Goal: Feedback & Contribution: Submit feedback/report problem

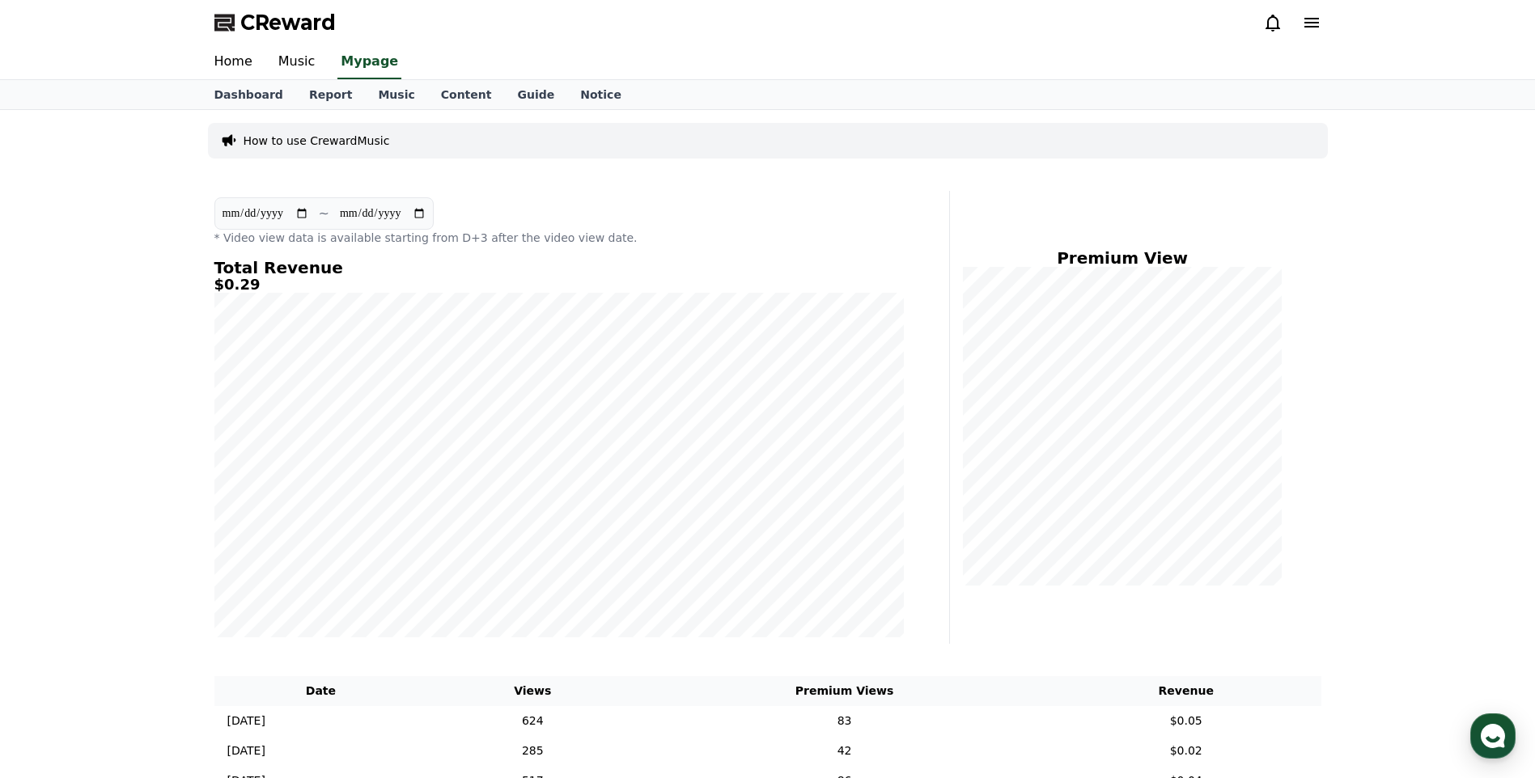
select select "**********"
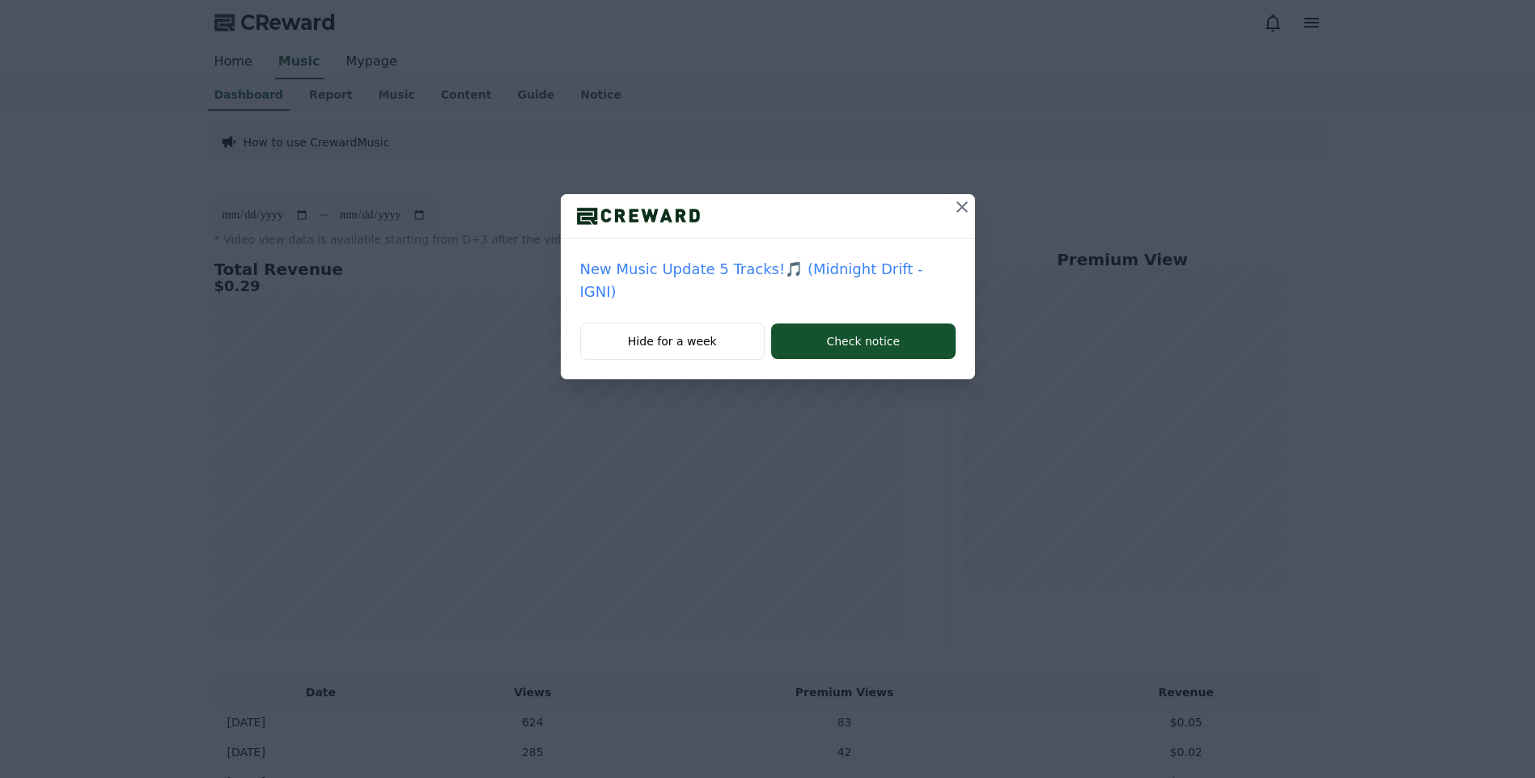
click at [591, 100] on div "New Music Update 5 Tracks!🎵 (Midnight Drift - IGNI) Hide for a week Check notice" at bounding box center [767, 202] width 1535 height 405
click at [960, 210] on icon at bounding box center [961, 206] width 19 height 19
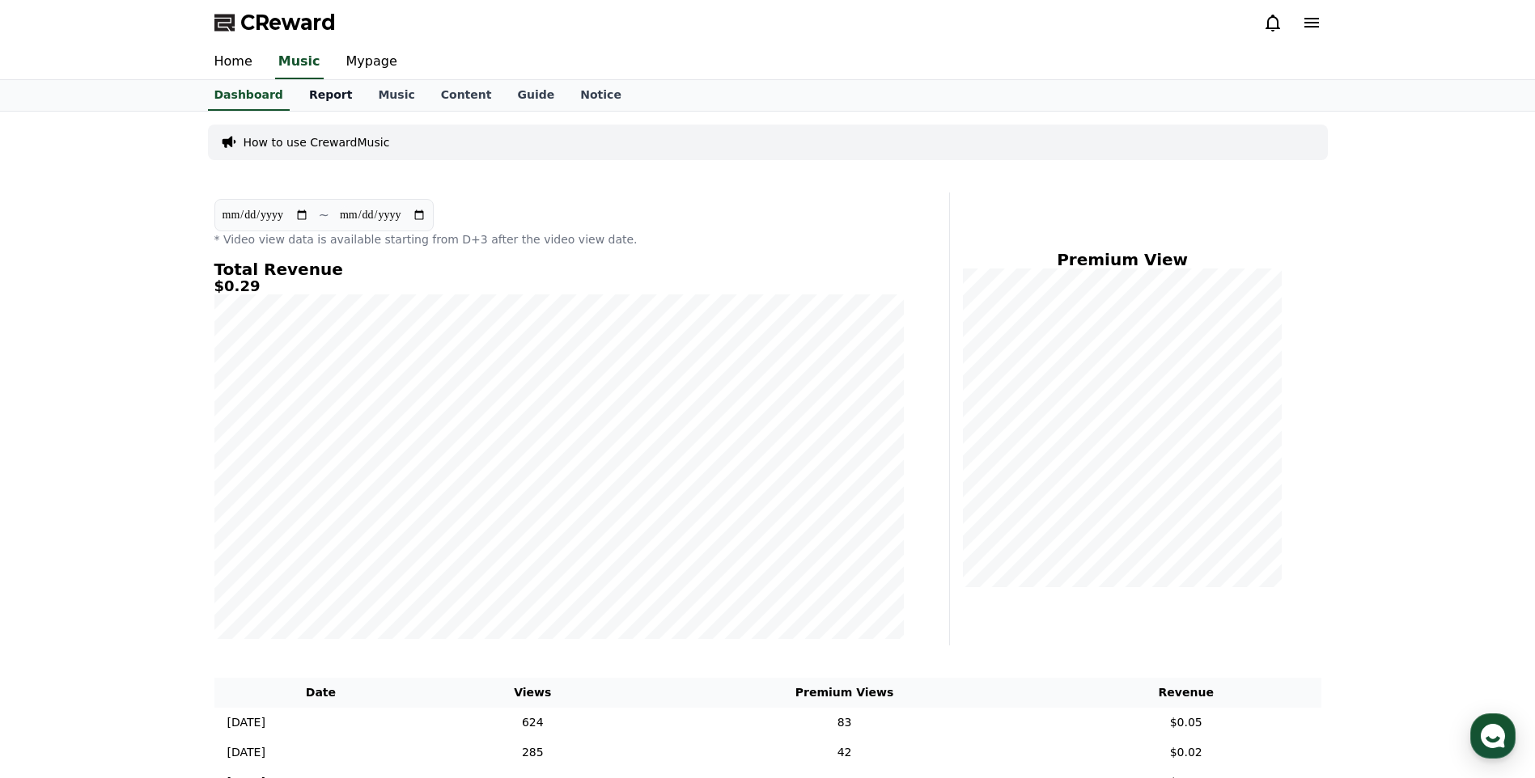
click at [323, 108] on link "Report" at bounding box center [331, 95] width 70 height 31
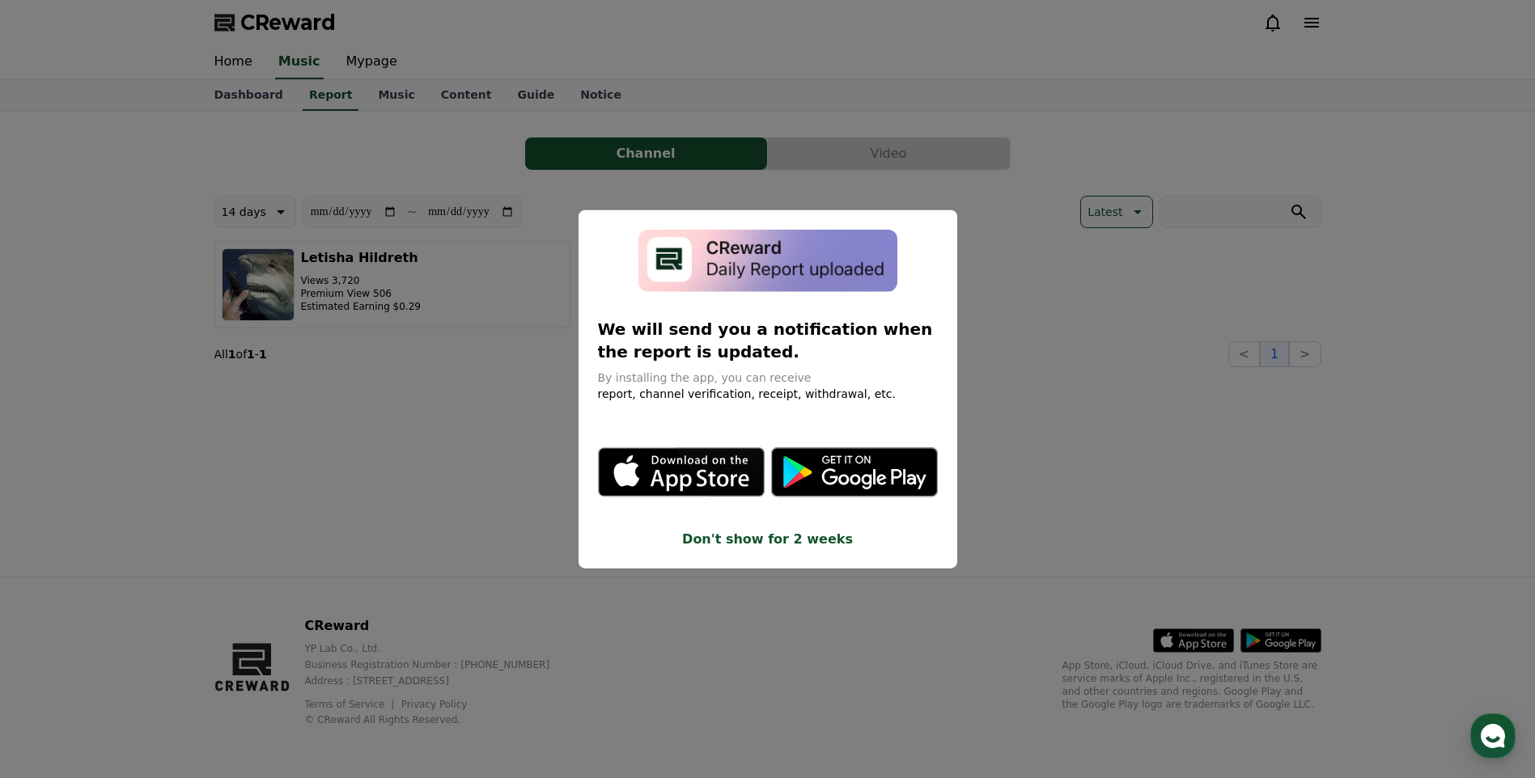
click at [712, 477] on icon "modal" at bounding box center [699, 480] width 99 height 22
click at [819, 536] on button "Don't show for 2 weeks" at bounding box center [768, 538] width 340 height 19
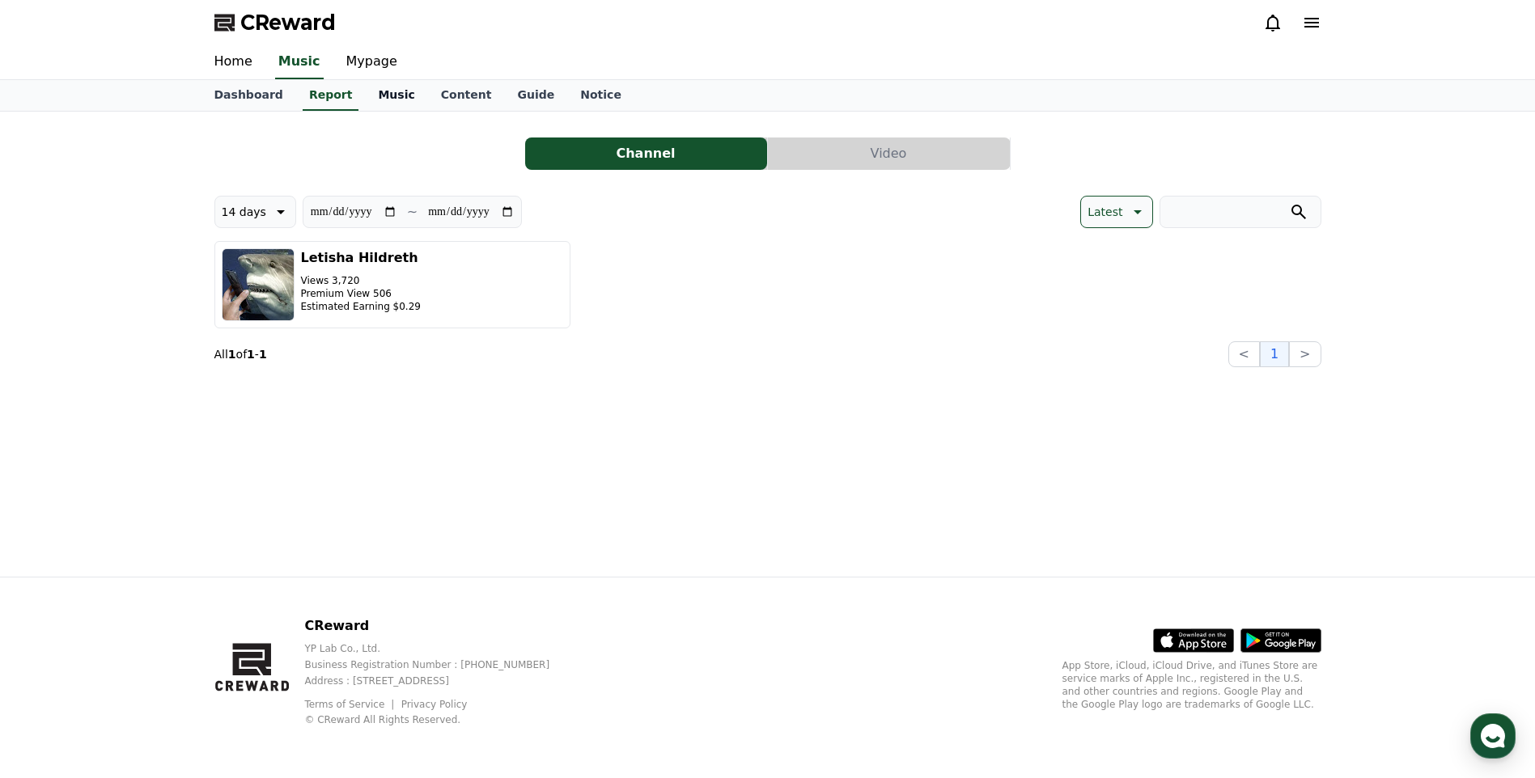
click at [391, 90] on link "Music" at bounding box center [396, 95] width 62 height 31
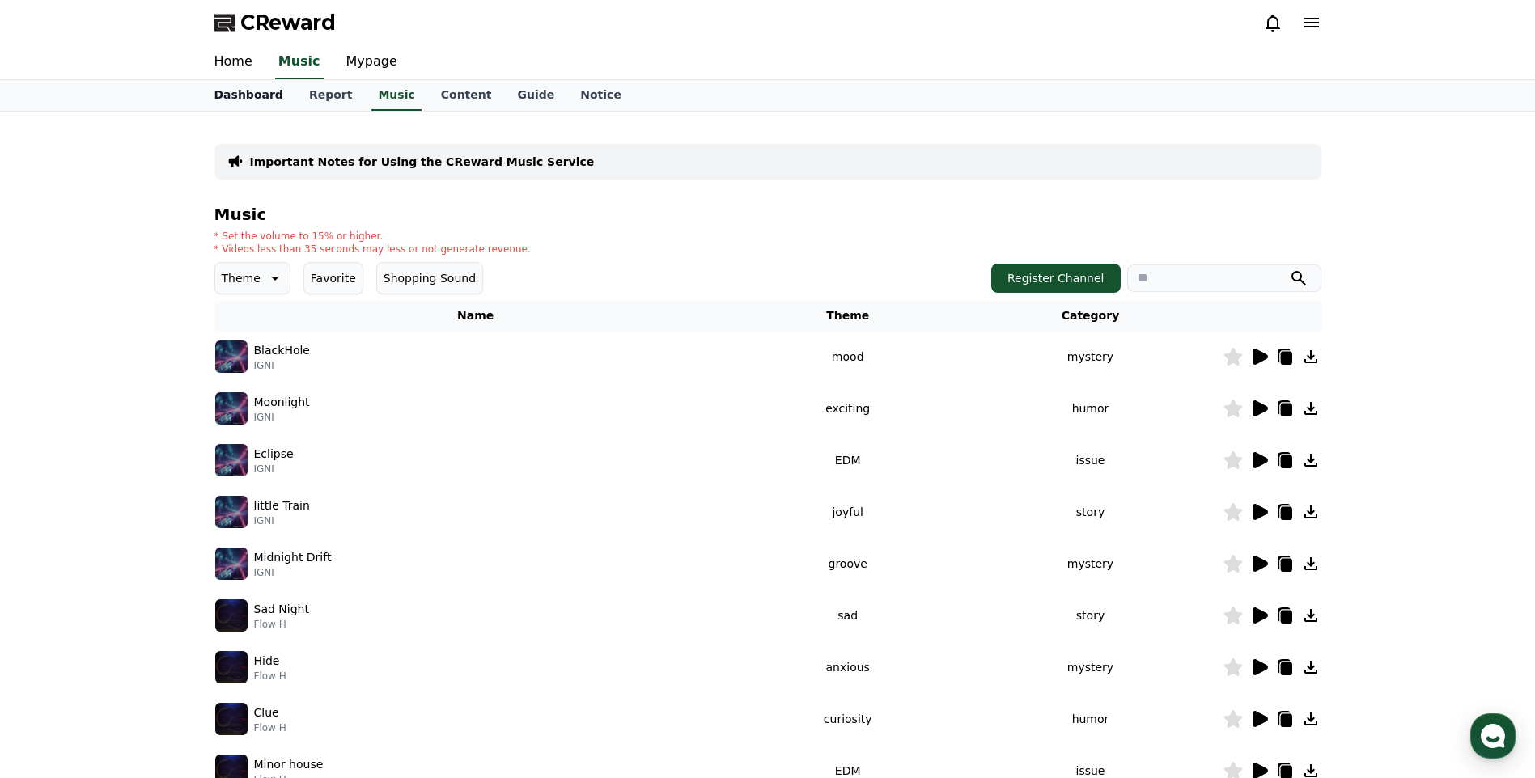
click at [254, 88] on link "Dashboard" at bounding box center [248, 95] width 95 height 31
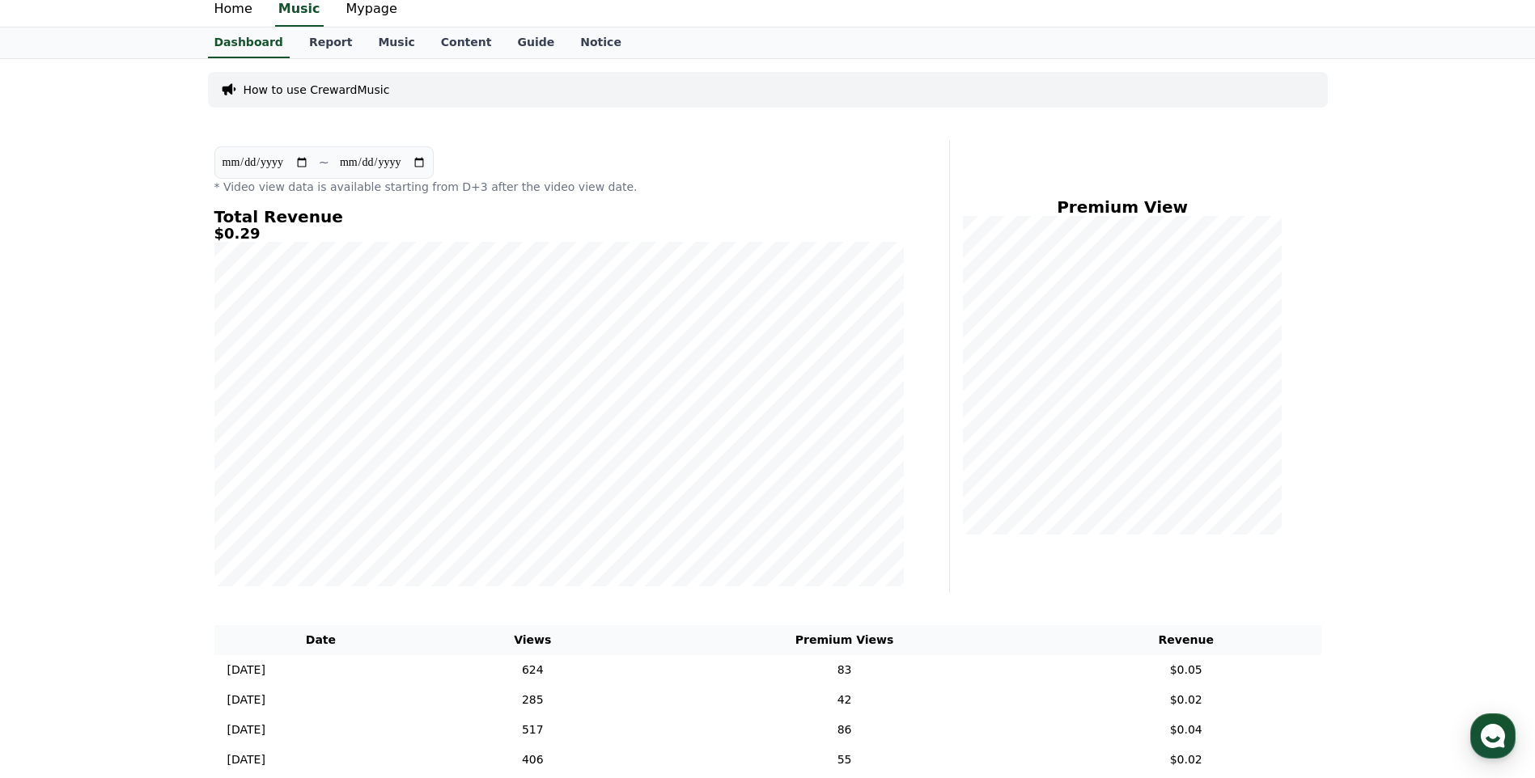
scroll to position [81, 0]
